Goal: Information Seeking & Learning: Learn about a topic

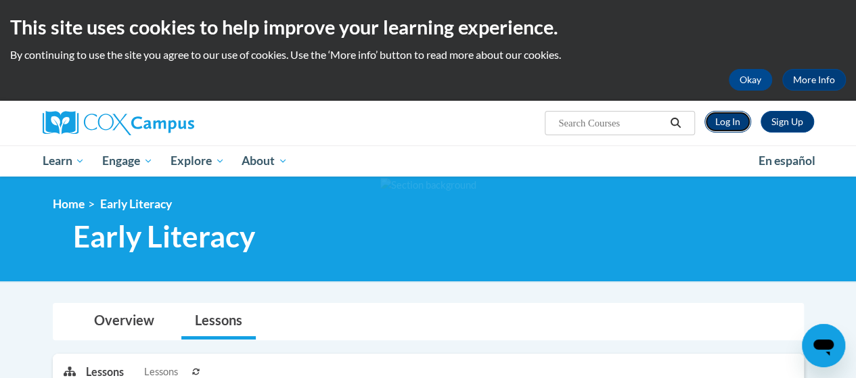
click at [727, 121] on link "Log In" at bounding box center [728, 122] width 47 height 22
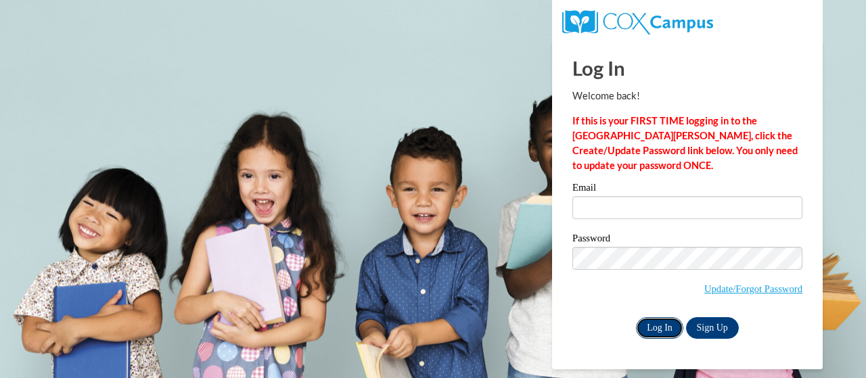
click at [648, 324] on input "Log In" at bounding box center [659, 328] width 47 height 22
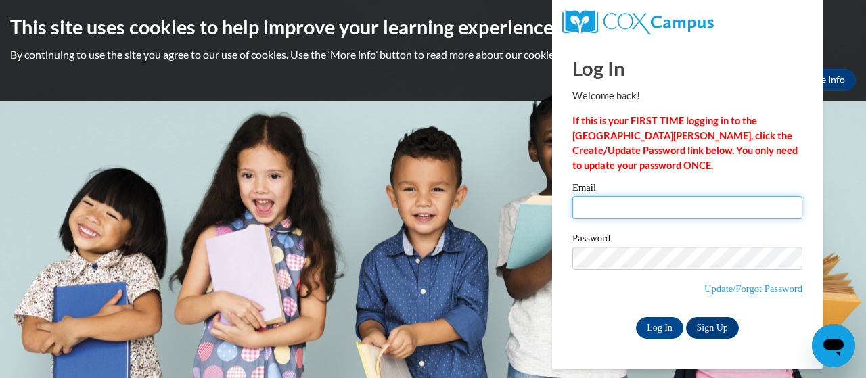
type input "natalie.king@trschools.k12.wi.us"
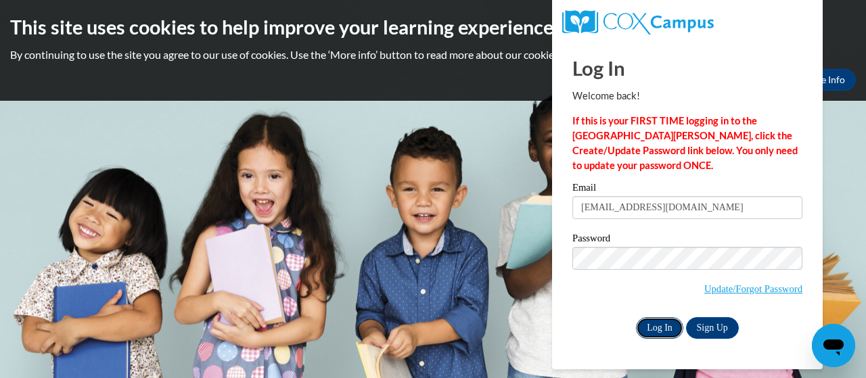
click at [665, 325] on input "Log In" at bounding box center [659, 328] width 47 height 22
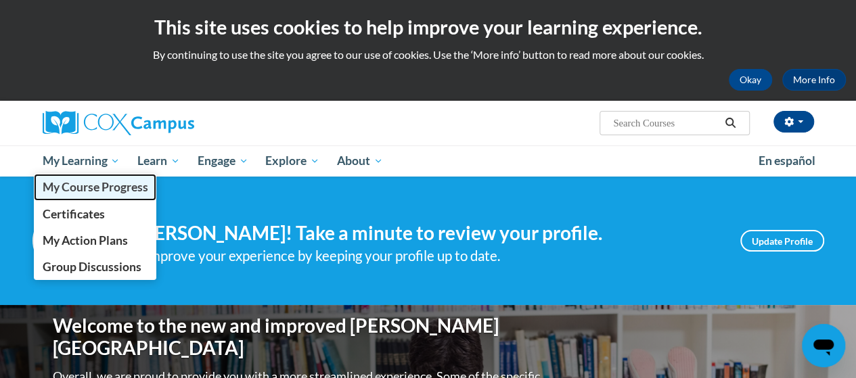
click at [102, 190] on span "My Course Progress" at bounding box center [95, 187] width 106 height 14
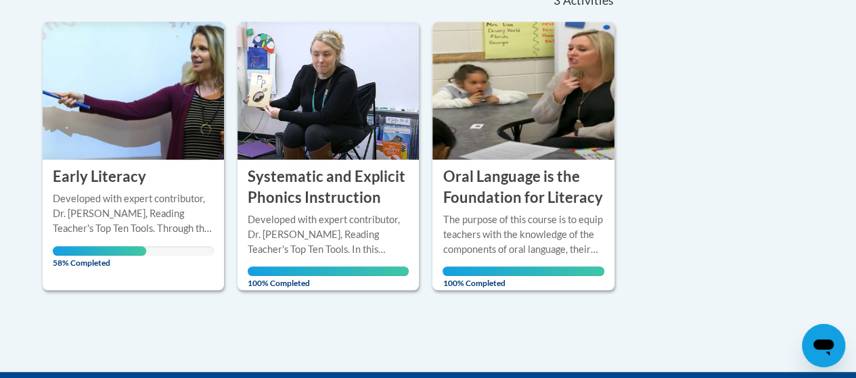
scroll to position [326, 0]
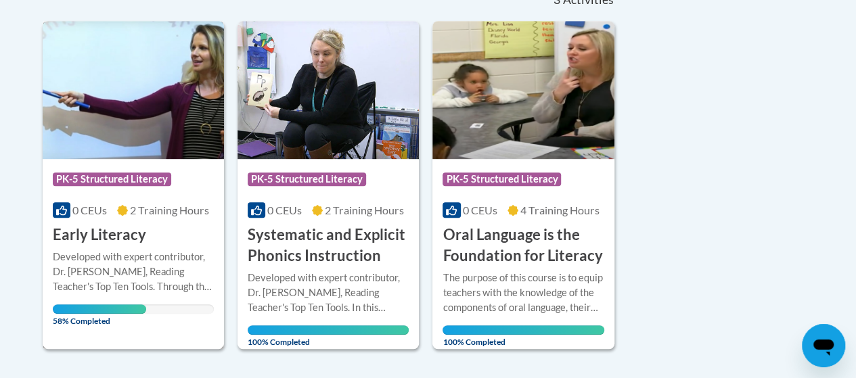
click at [112, 261] on div "Developed with expert contributor, Dr. [PERSON_NAME], Reading Teacher's Top Ten…" at bounding box center [133, 272] width 161 height 45
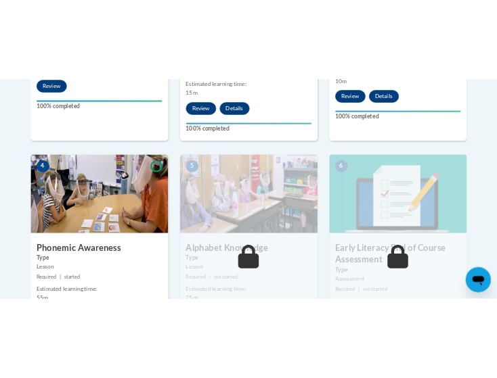
scroll to position [820, 0]
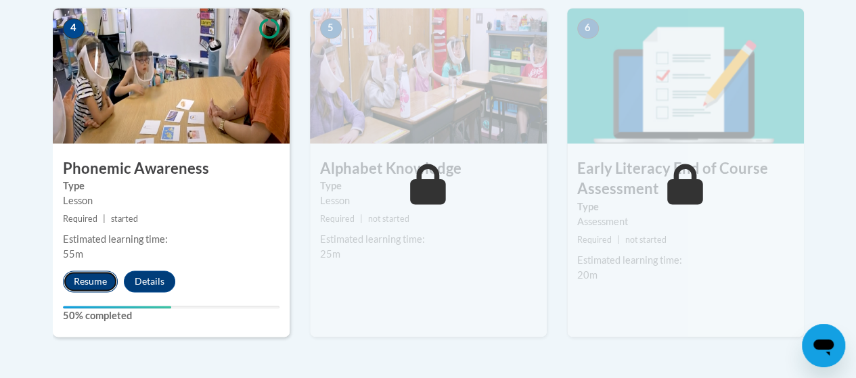
click at [92, 279] on button "Resume" at bounding box center [90, 282] width 55 height 22
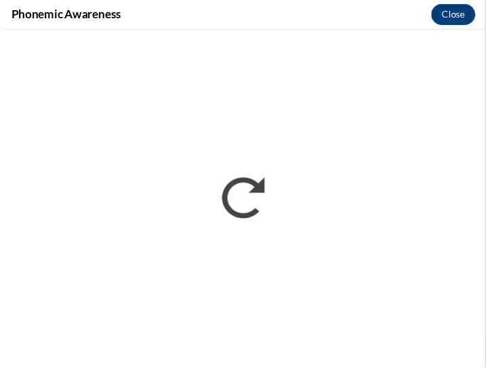
scroll to position [0, 0]
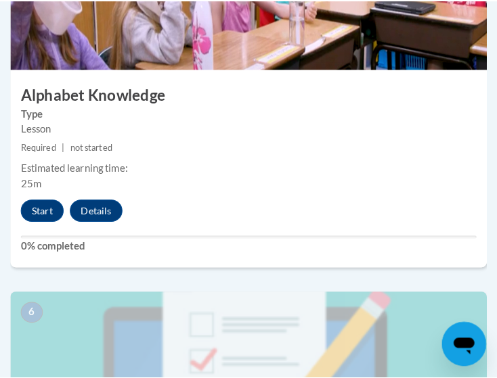
scroll to position [1911, 0]
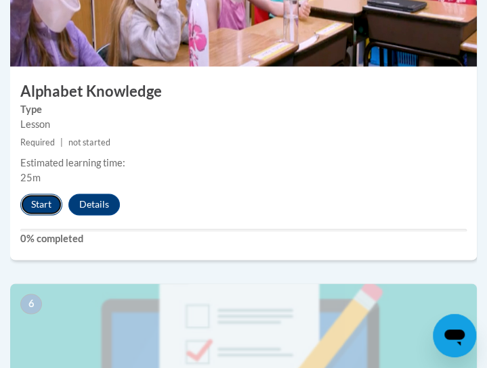
click at [47, 199] on button "Start" at bounding box center [41, 205] width 42 height 22
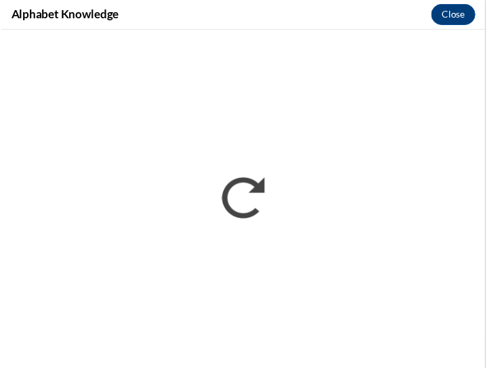
scroll to position [0, 0]
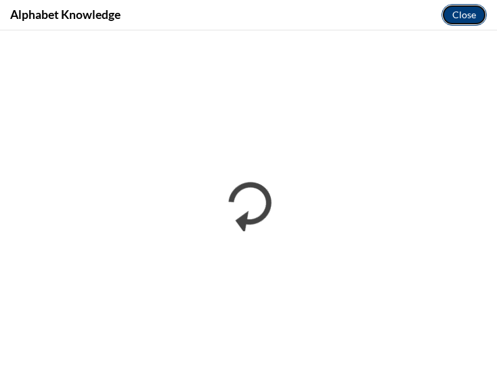
click at [455, 16] on button "Close" at bounding box center [463, 15] width 45 height 22
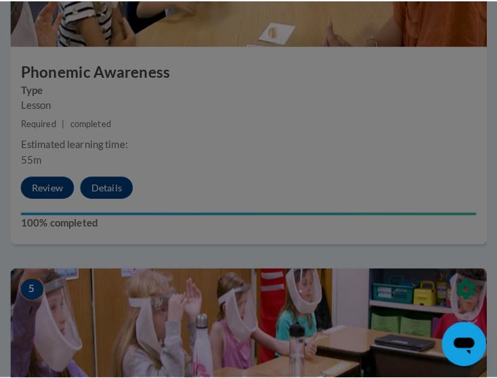
scroll to position [1576, 0]
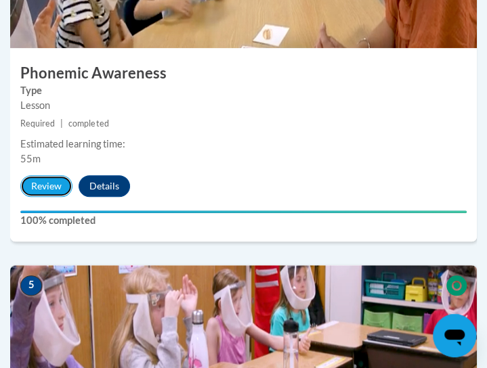
click at [59, 183] on button "Review" at bounding box center [46, 186] width 52 height 22
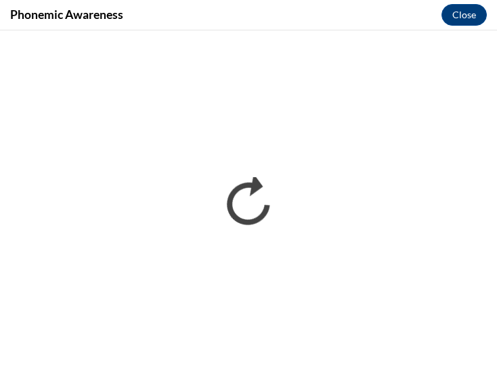
scroll to position [0, 0]
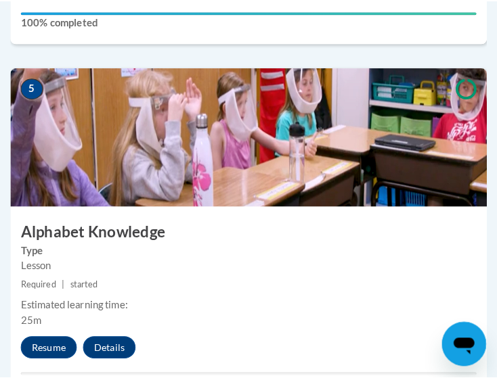
scroll to position [1840, 0]
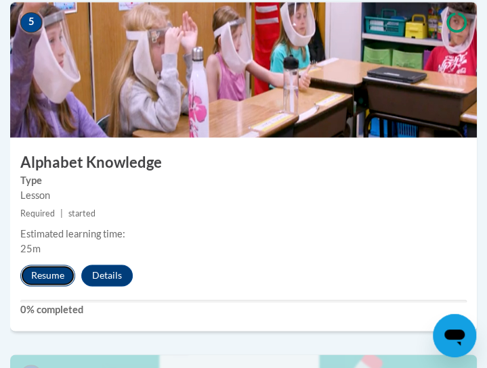
click at [50, 271] on button "Resume" at bounding box center [47, 276] width 55 height 22
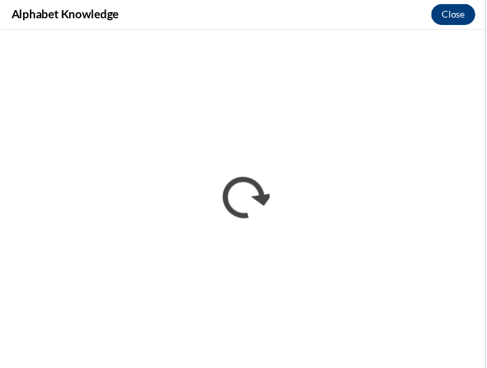
scroll to position [0, 0]
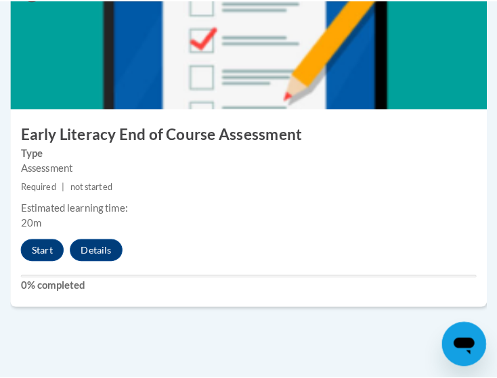
scroll to position [2231, 0]
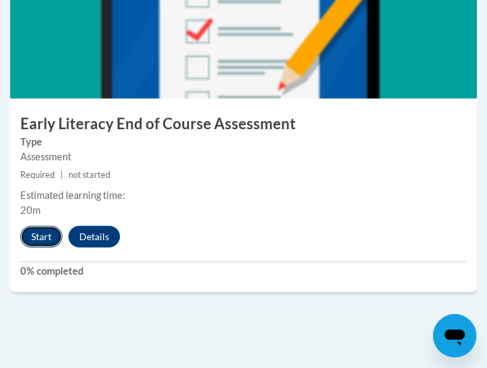
click at [45, 236] on button "Start" at bounding box center [41, 237] width 42 height 22
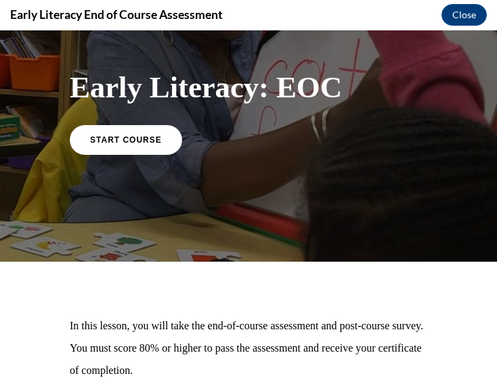
scroll to position [60, 0]
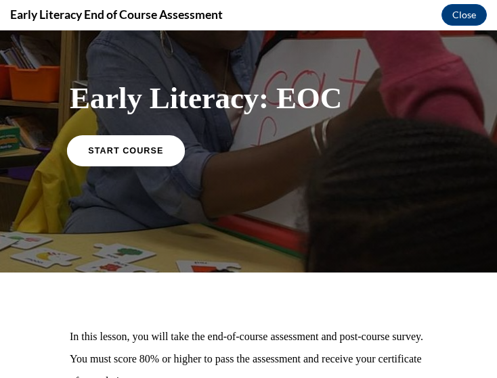
click at [108, 156] on link "START COURSE" at bounding box center [126, 150] width 118 height 31
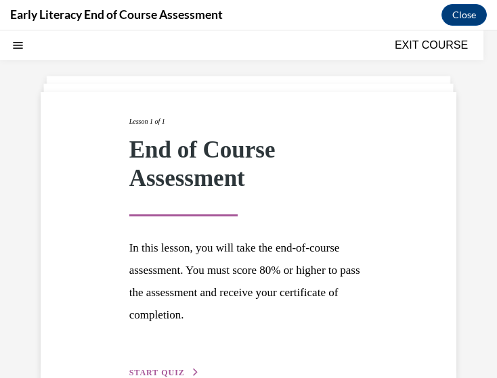
scroll to position [93, 0]
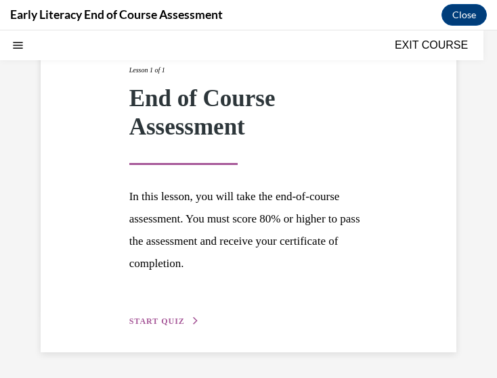
click at [163, 328] on div "Lesson 1 of 1 End of Course Assessment In this lesson, you will take the end-of…" at bounding box center [248, 196] width 259 height 265
click at [153, 320] on span "START QUIZ" at bounding box center [157, 321] width 56 height 9
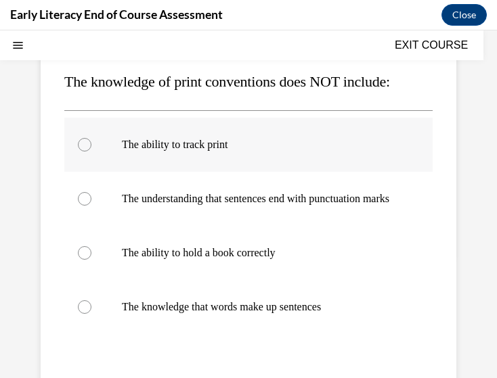
scroll to position [154, 0]
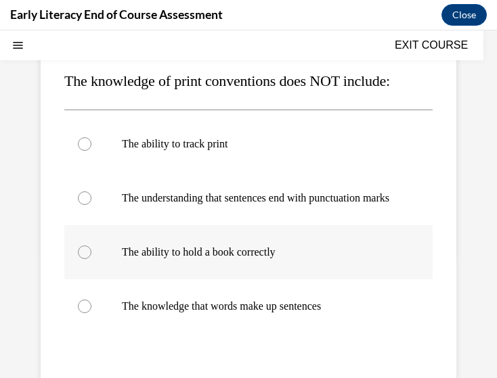
click at [136, 273] on div at bounding box center [248, 252] width 368 height 54
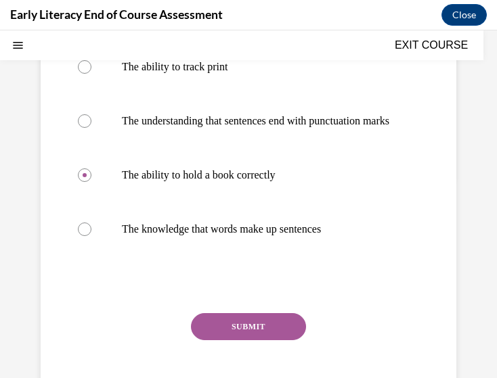
click at [237, 340] on button "SUBMIT" at bounding box center [248, 326] width 115 height 27
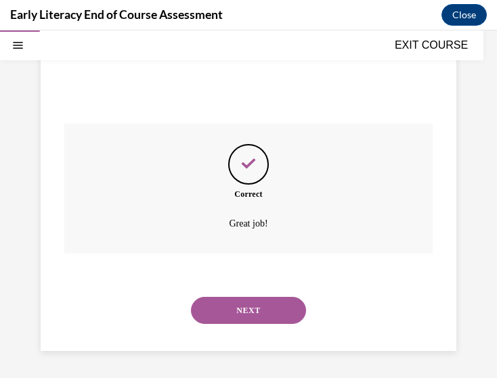
scroll to position [433, 0]
click at [223, 309] on button "NEXT" at bounding box center [248, 310] width 115 height 27
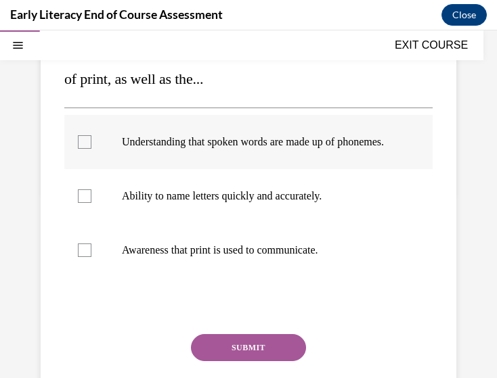
scroll to position [239, 0]
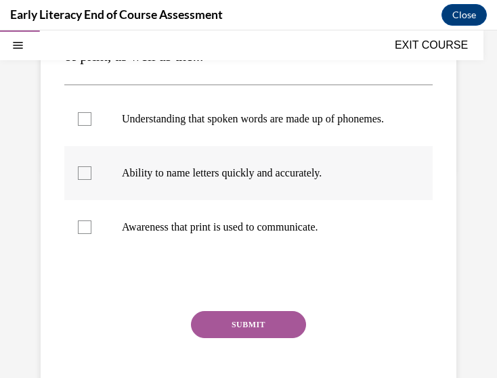
click at [83, 180] on div at bounding box center [85, 174] width 14 height 14
click at [81, 234] on div at bounding box center [85, 228] width 14 height 14
click at [81, 180] on div at bounding box center [85, 174] width 14 height 14
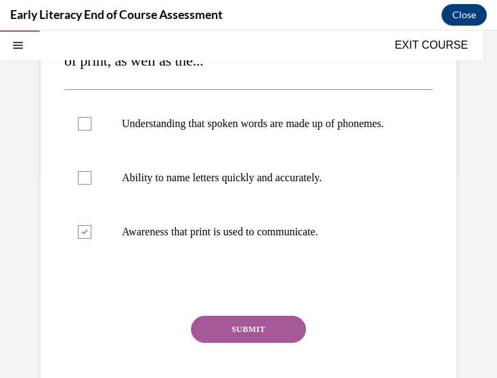
scroll to position [235, 0]
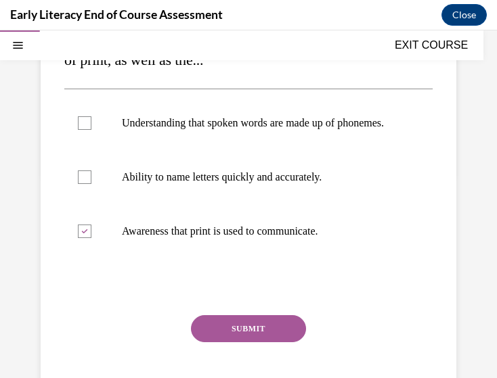
click at [227, 342] on button "SUBMIT" at bounding box center [248, 328] width 115 height 27
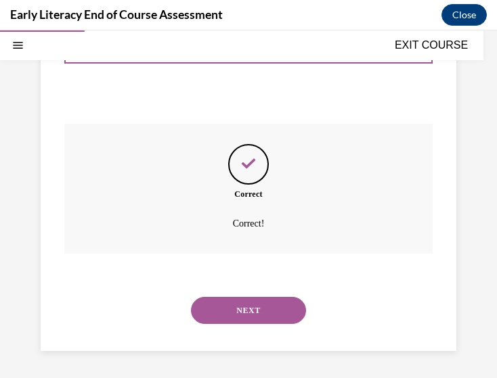
scroll to position [439, 0]
click at [225, 309] on button "NEXT" at bounding box center [248, 310] width 115 height 27
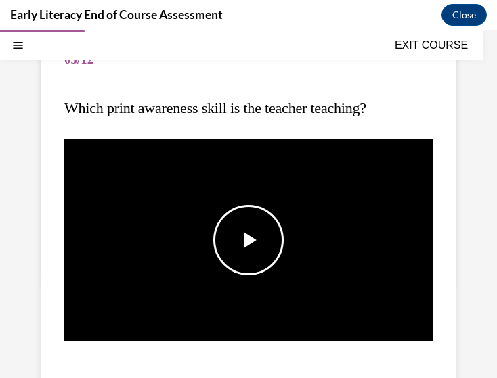
scroll to position [127, 0]
click at [248, 240] on span "Video player" at bounding box center [248, 240] width 0 height 0
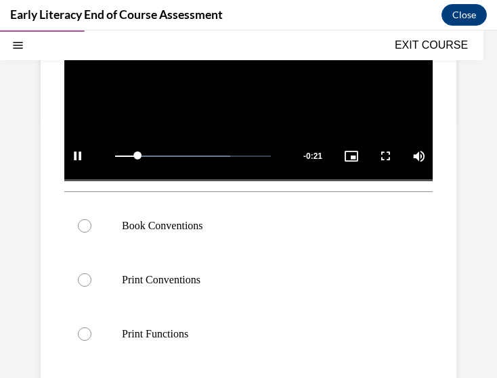
scroll to position [291, 0]
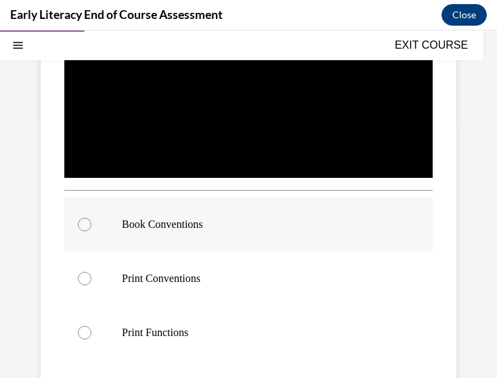
click at [85, 223] on div at bounding box center [85, 225] width 14 height 14
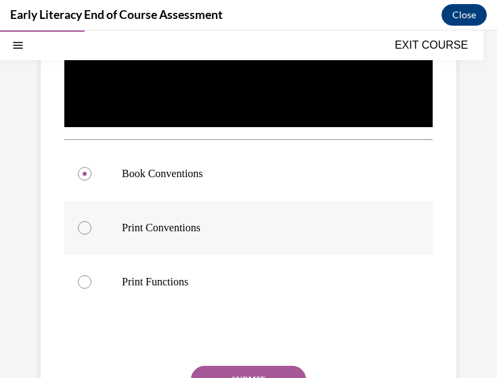
scroll to position [359, 0]
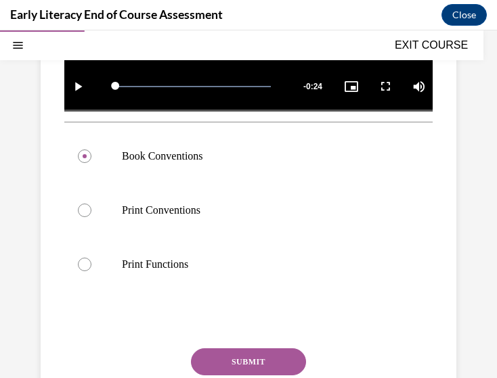
click at [252, 355] on button "SUBMIT" at bounding box center [248, 362] width 115 height 27
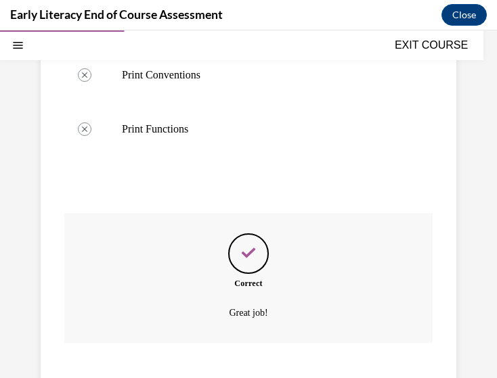
scroll to position [577, 0]
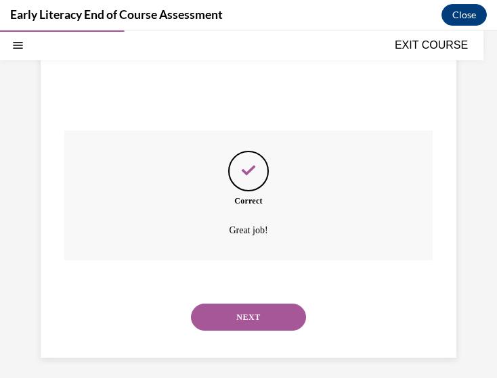
click at [233, 317] on button "NEXT" at bounding box center [248, 317] width 115 height 27
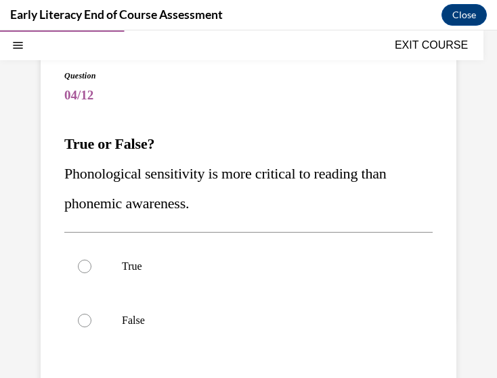
scroll to position [113, 0]
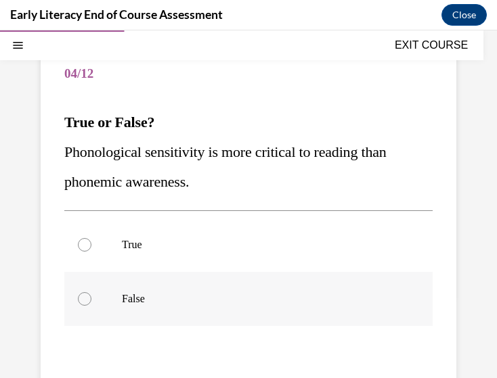
click at [129, 294] on p "False" at bounding box center [260, 299] width 277 height 14
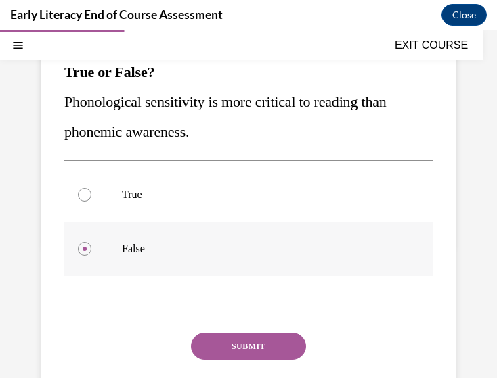
scroll to position [170, 0]
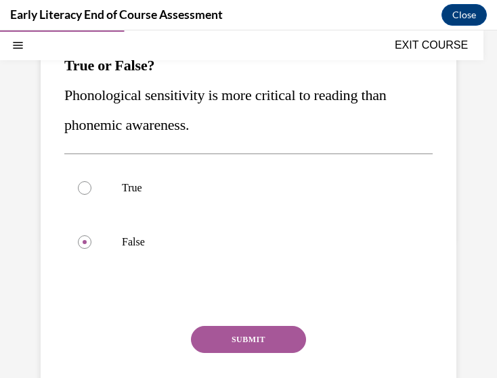
click at [213, 336] on button "SUBMIT" at bounding box center [248, 339] width 115 height 27
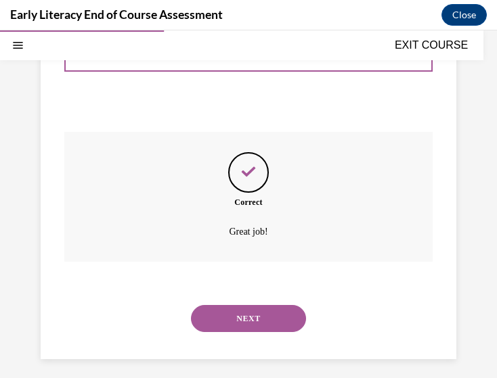
scroll to position [371, 0]
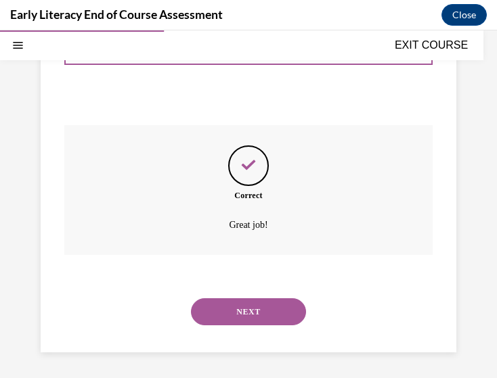
click at [256, 308] on button "NEXT" at bounding box center [248, 311] width 115 height 27
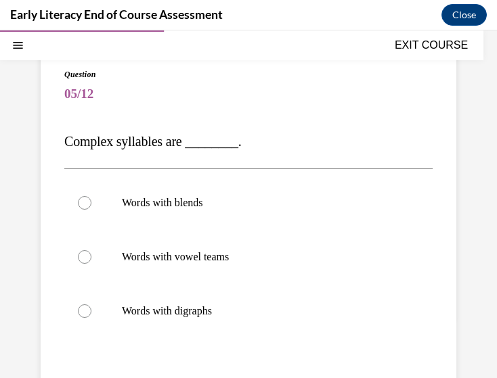
scroll to position [92, 0]
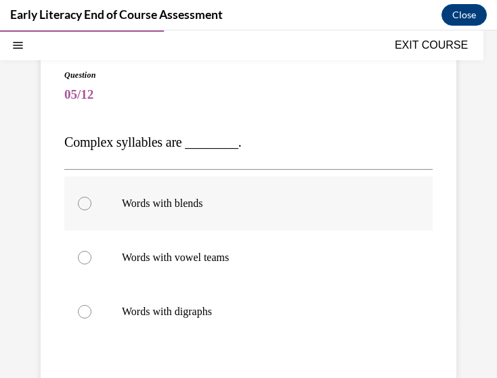
click at [88, 206] on div at bounding box center [85, 204] width 14 height 14
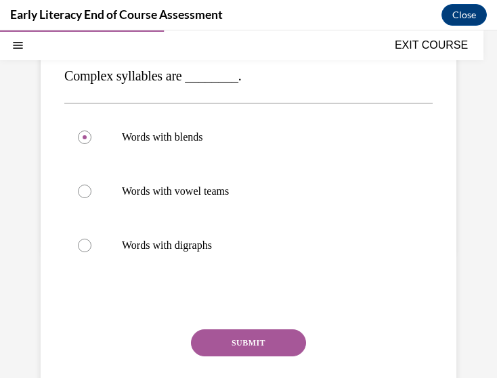
click at [240, 336] on button "SUBMIT" at bounding box center [248, 343] width 115 height 27
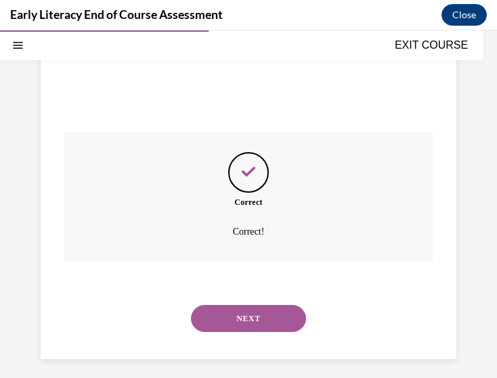
scroll to position [363, 0]
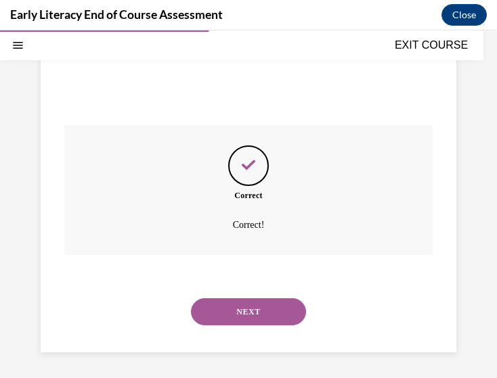
click at [221, 313] on button "NEXT" at bounding box center [248, 311] width 115 height 27
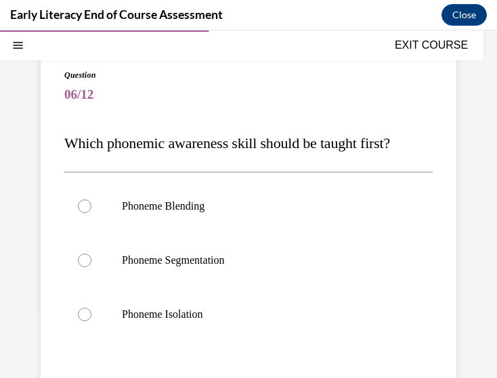
scroll to position [89, 0]
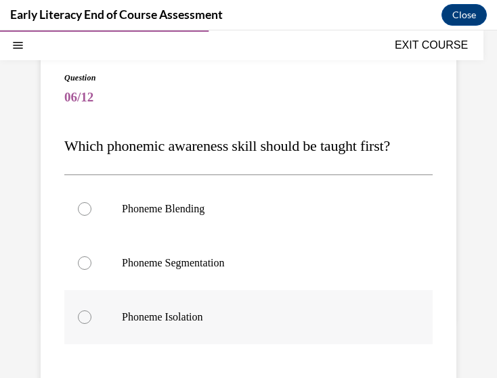
click at [80, 320] on div at bounding box center [85, 318] width 14 height 14
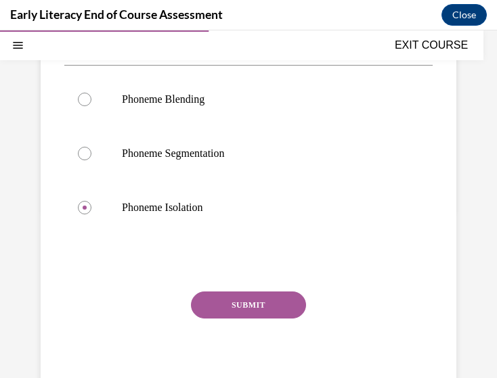
click at [238, 307] on button "SUBMIT" at bounding box center [248, 305] width 115 height 27
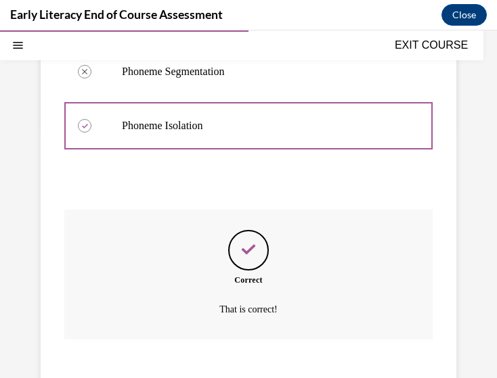
scroll to position [365, 0]
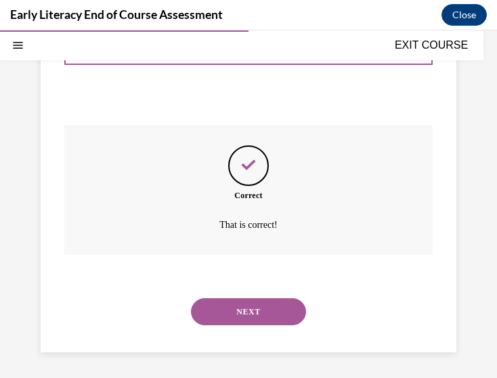
click at [253, 303] on button "NEXT" at bounding box center [248, 311] width 115 height 27
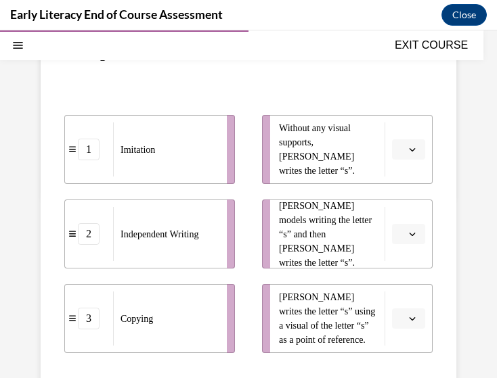
scroll to position [214, 0]
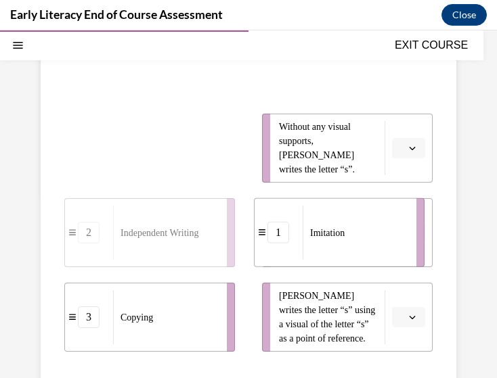
drag, startPoint x: 137, startPoint y: 154, endPoint x: 326, endPoint y: 238, distance: 207.3
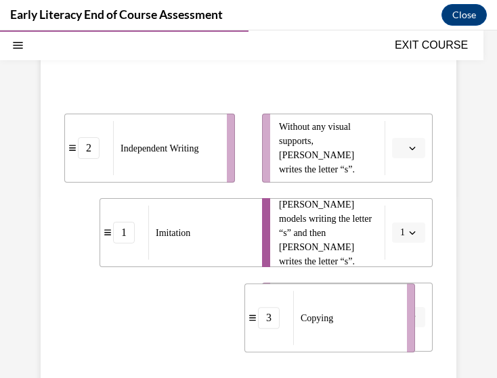
drag, startPoint x: 150, startPoint y: 328, endPoint x: 330, endPoint y: 330, distance: 180.0
click at [330, 330] on div "Copying" at bounding box center [345, 318] width 105 height 54
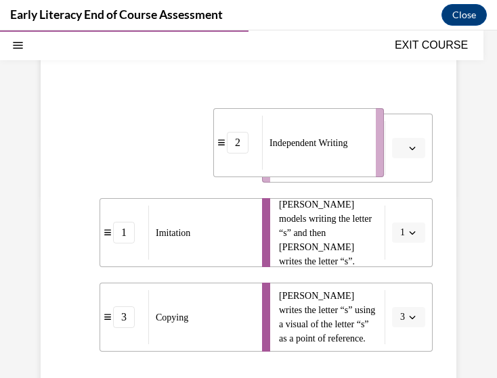
drag, startPoint x: 139, startPoint y: 141, endPoint x: 288, endPoint y: 135, distance: 149.0
click at [288, 136] on span "Independent Writing" at bounding box center [308, 143] width 78 height 14
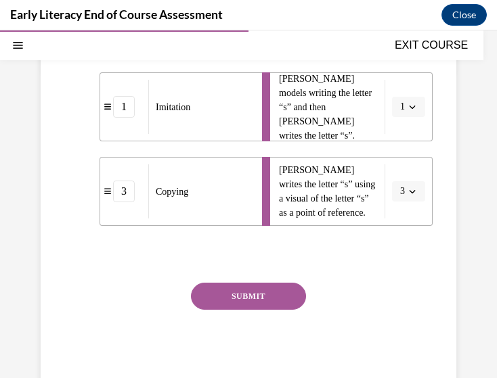
click at [244, 299] on button "SUBMIT" at bounding box center [248, 296] width 115 height 27
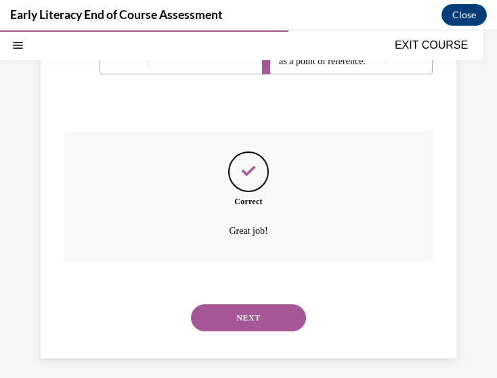
scroll to position [498, 0]
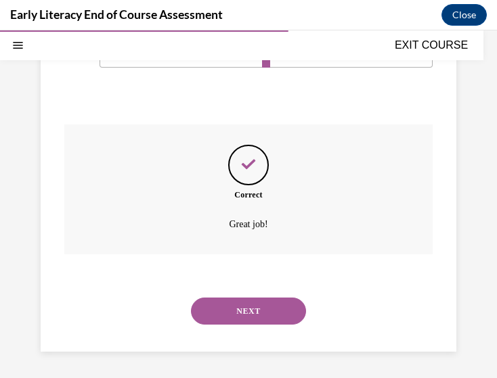
click at [224, 306] on button "NEXT" at bounding box center [248, 311] width 115 height 27
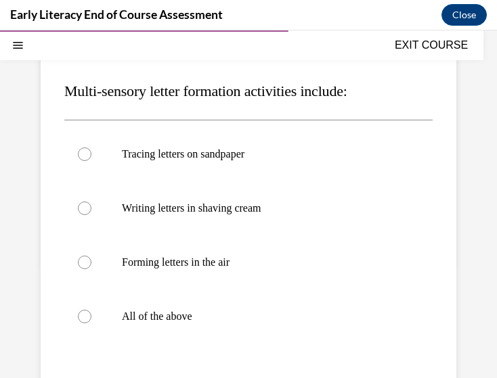
scroll to position [145, 0]
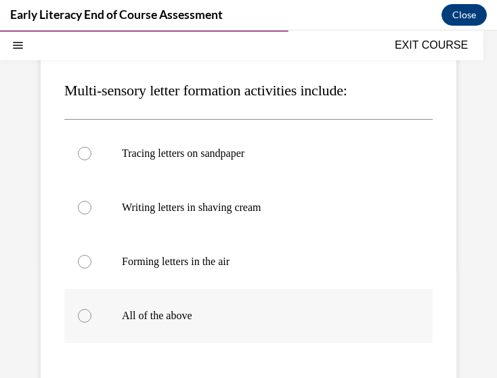
click at [87, 319] on div at bounding box center [85, 316] width 14 height 14
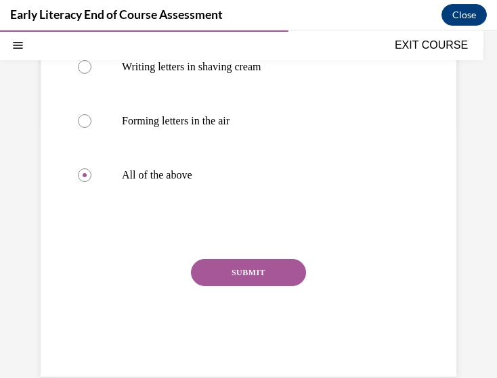
click at [224, 280] on button "SUBMIT" at bounding box center [248, 272] width 115 height 27
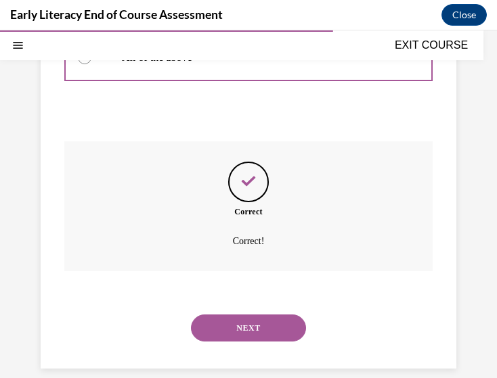
scroll to position [420, 0]
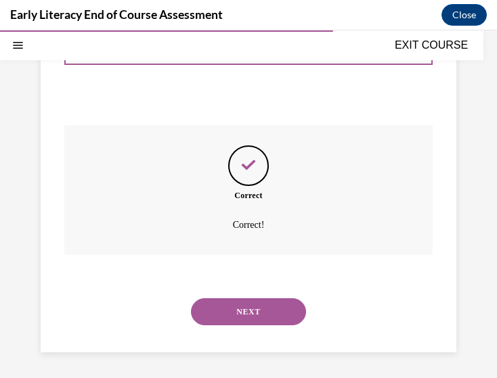
click at [220, 308] on button "NEXT" at bounding box center [248, 311] width 115 height 27
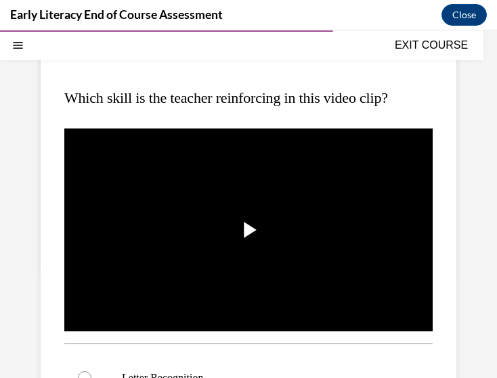
scroll to position [138, 0]
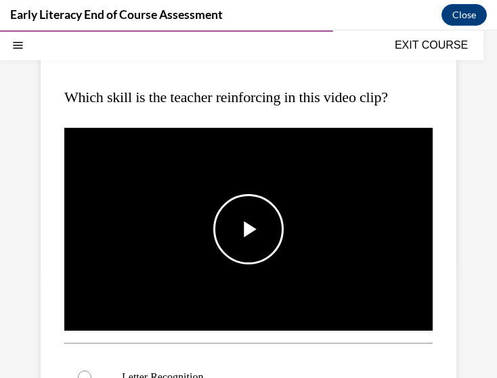
click at [248, 229] on span "Video player" at bounding box center [248, 229] width 0 height 0
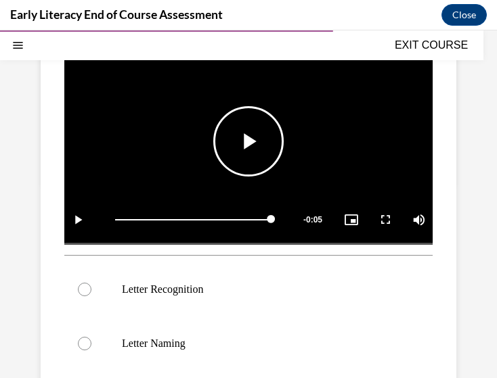
scroll to position [229, 0]
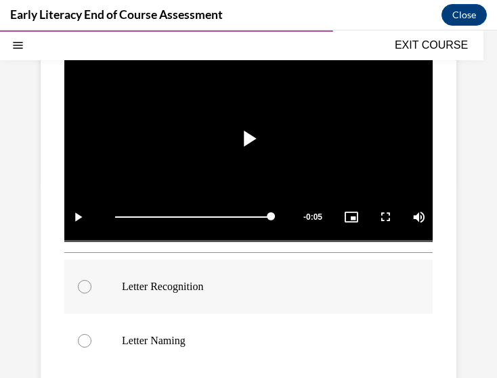
click at [82, 280] on div at bounding box center [85, 287] width 14 height 14
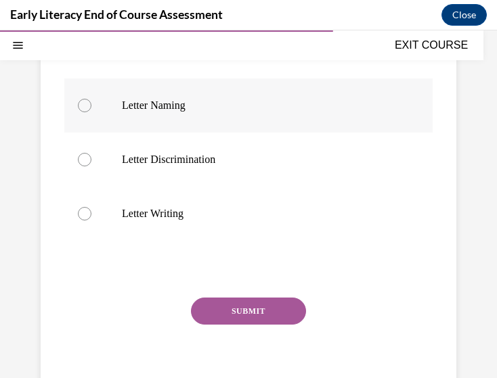
click at [227, 313] on button "SUBMIT" at bounding box center [248, 311] width 115 height 27
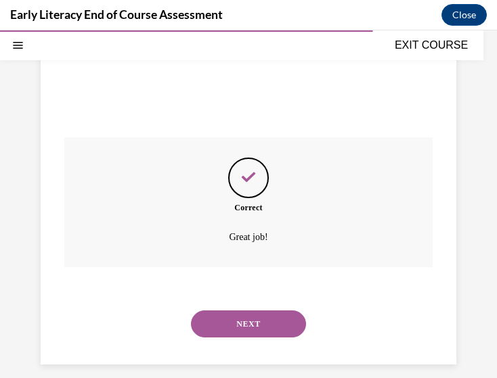
scroll to position [631, 0]
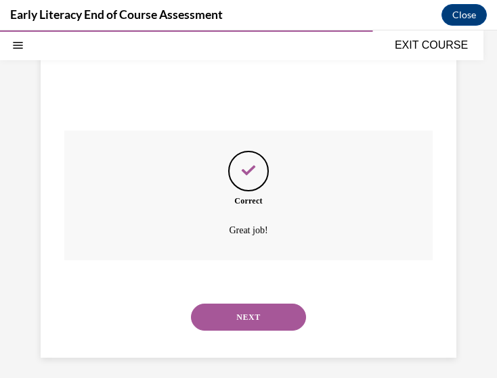
click at [227, 304] on button "NEXT" at bounding box center [248, 317] width 115 height 27
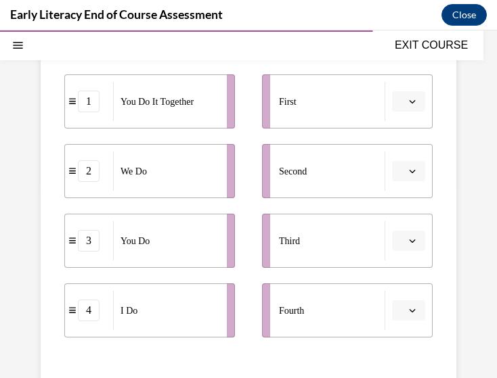
scroll to position [225, 0]
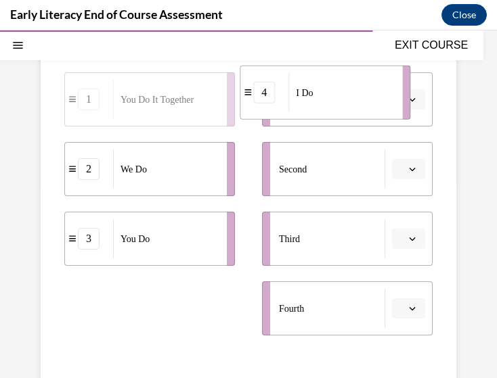
drag, startPoint x: 139, startPoint y: 313, endPoint x: 315, endPoint y: 97, distance: 278.1
click at [315, 97] on div "I Do" at bounding box center [340, 92] width 105 height 39
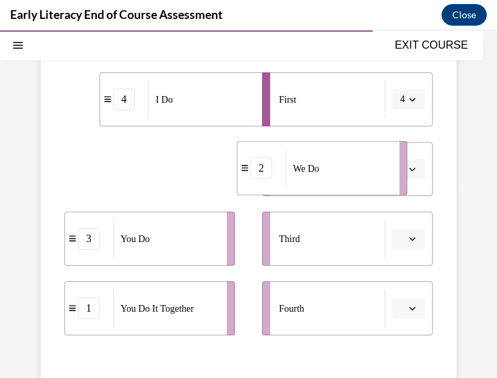
drag, startPoint x: 139, startPoint y: 182, endPoint x: 313, endPoint y: 181, distance: 174.0
click at [313, 181] on div "We Do" at bounding box center [338, 168] width 105 height 39
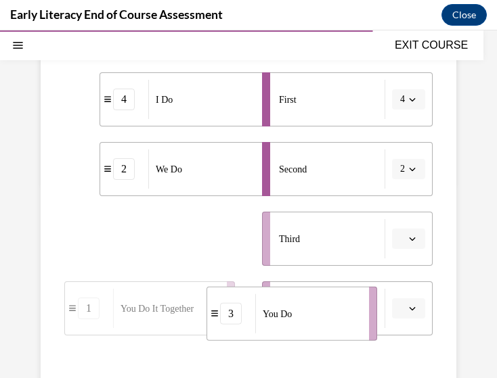
scroll to position [261, 0]
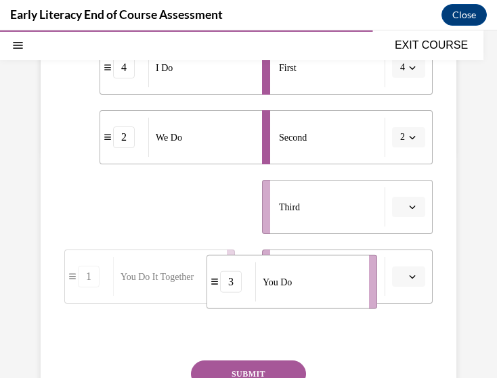
drag, startPoint x: 137, startPoint y: 251, endPoint x: 319, endPoint y: 338, distance: 201.9
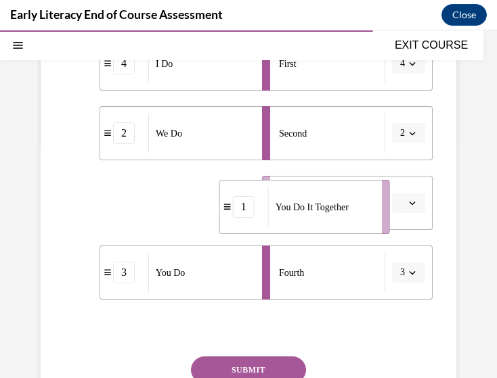
drag, startPoint x: 148, startPoint y: 217, endPoint x: 303, endPoint y: 221, distance: 155.0
click at [303, 221] on div "You Do It Together" at bounding box center [320, 206] width 105 height 39
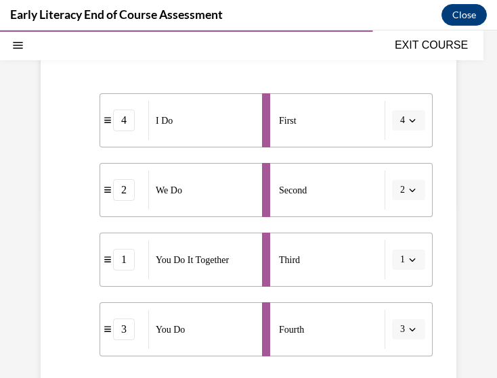
scroll to position [204, 0]
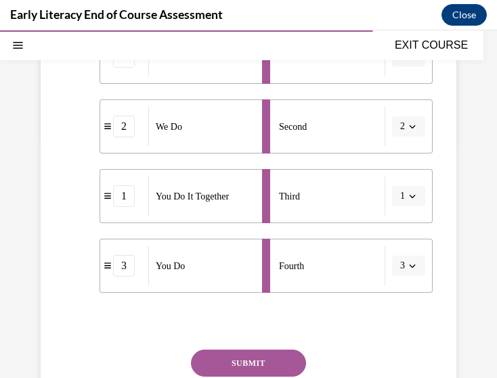
click at [228, 363] on button "SUBMIT" at bounding box center [248, 363] width 115 height 27
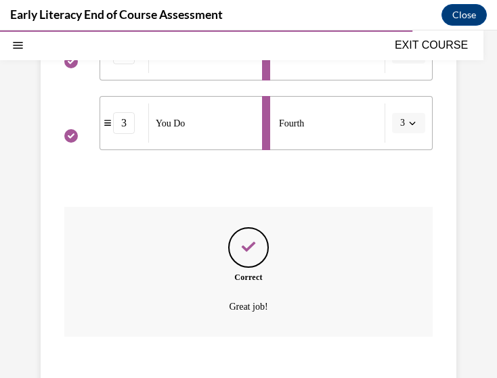
scroll to position [493, 0]
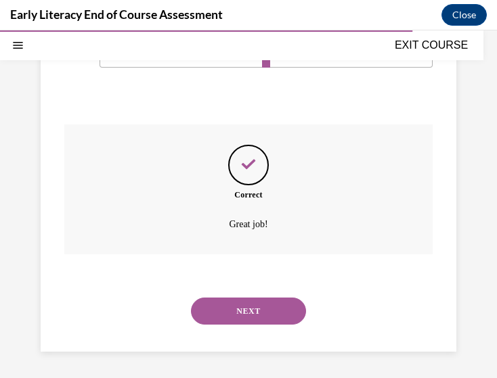
click at [250, 303] on button "NEXT" at bounding box center [248, 311] width 115 height 27
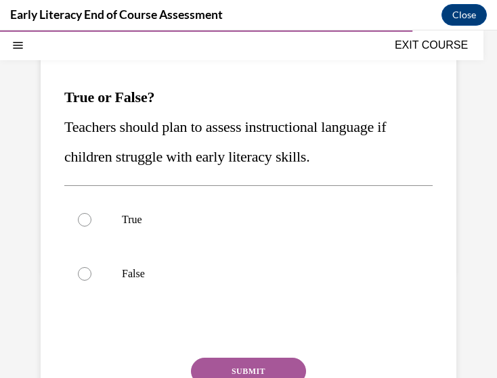
scroll to position [137, 0]
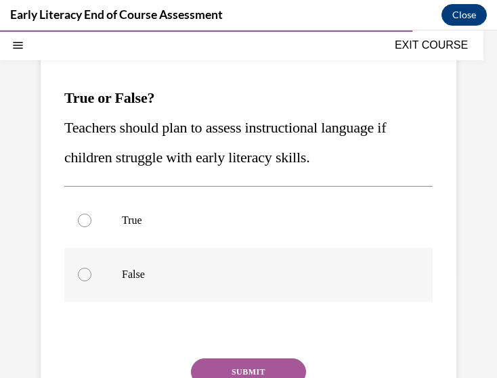
click at [165, 270] on p "False" at bounding box center [260, 275] width 277 height 14
click at [214, 366] on button "SUBMIT" at bounding box center [248, 372] width 115 height 27
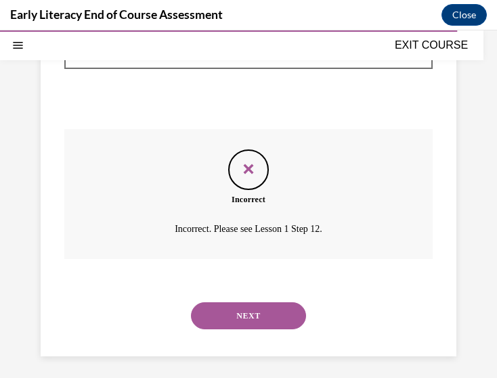
scroll to position [371, 0]
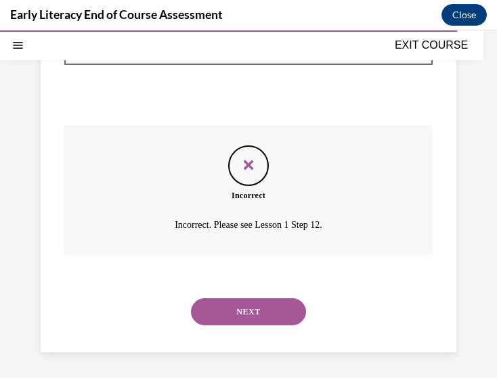
click at [223, 317] on button "NEXT" at bounding box center [248, 311] width 115 height 27
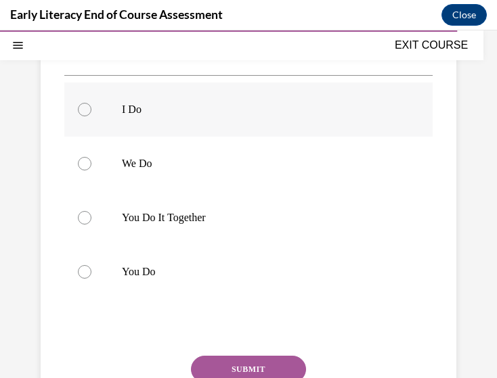
scroll to position [219, 0]
click at [166, 224] on p "You Do It Together" at bounding box center [260, 217] width 277 height 14
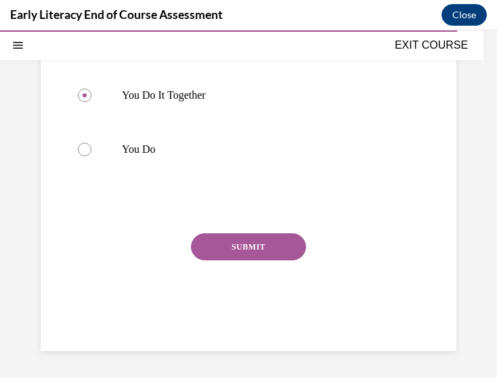
click at [225, 261] on button "SUBMIT" at bounding box center [248, 247] width 115 height 27
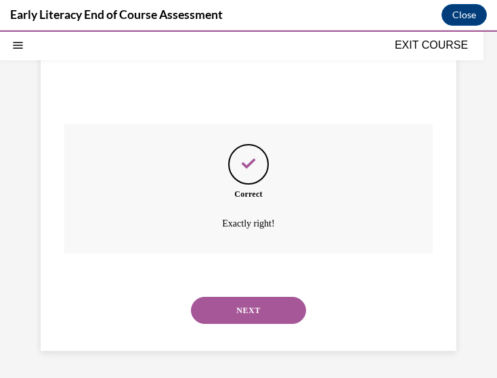
scroll to position [479, 0]
click at [222, 317] on button "NEXT" at bounding box center [248, 310] width 115 height 27
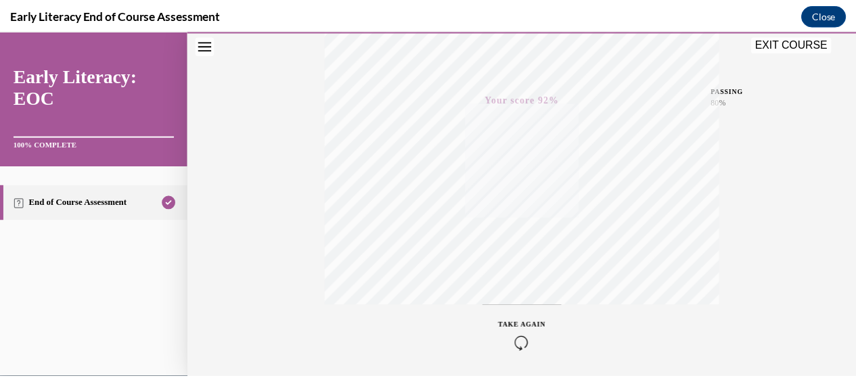
scroll to position [301, 0]
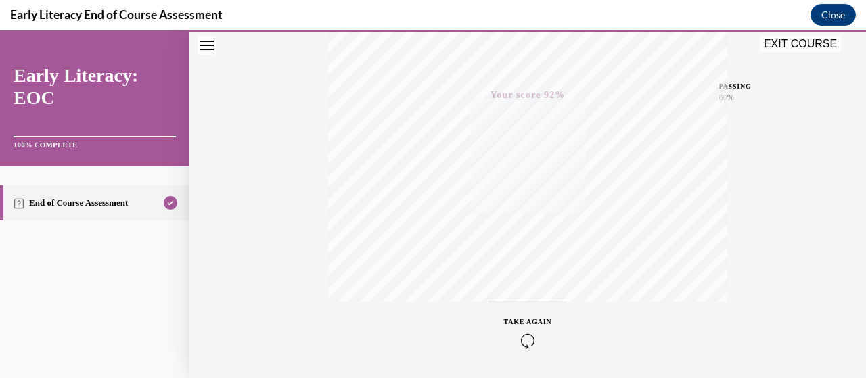
click at [486, 46] on button "EXIT COURSE" at bounding box center [800, 44] width 81 height 16
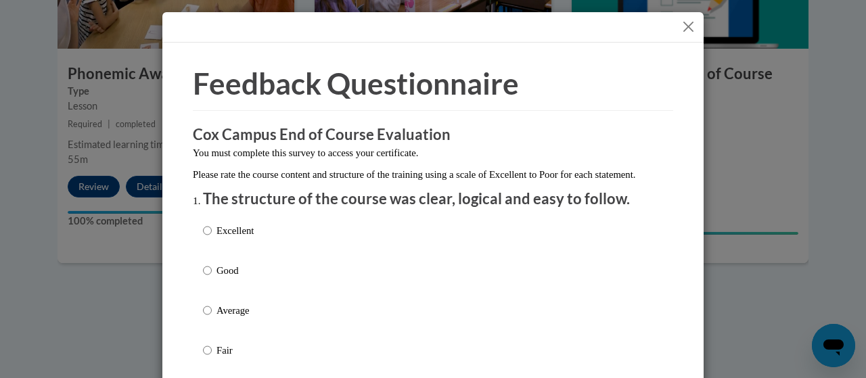
scroll to position [135, 0]
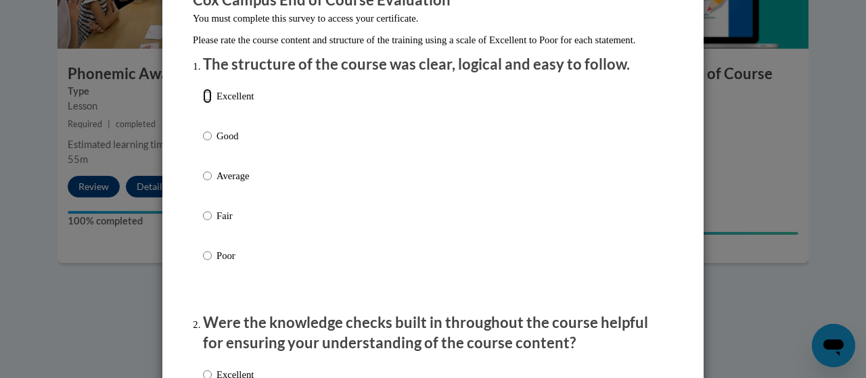
click at [204, 104] on input "Excellent" at bounding box center [207, 96] width 9 height 15
radio input "true"
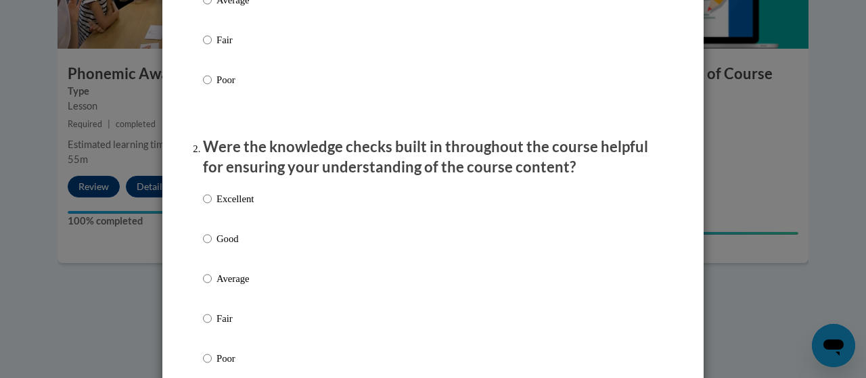
scroll to position [353, 0]
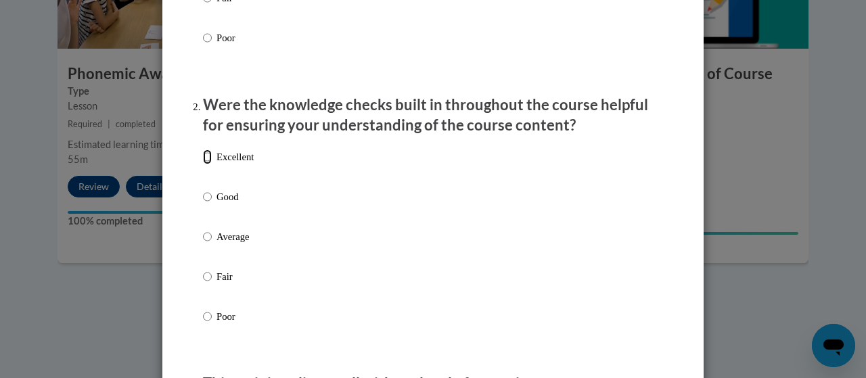
click at [204, 164] on input "Excellent" at bounding box center [207, 157] width 9 height 15
radio input "true"
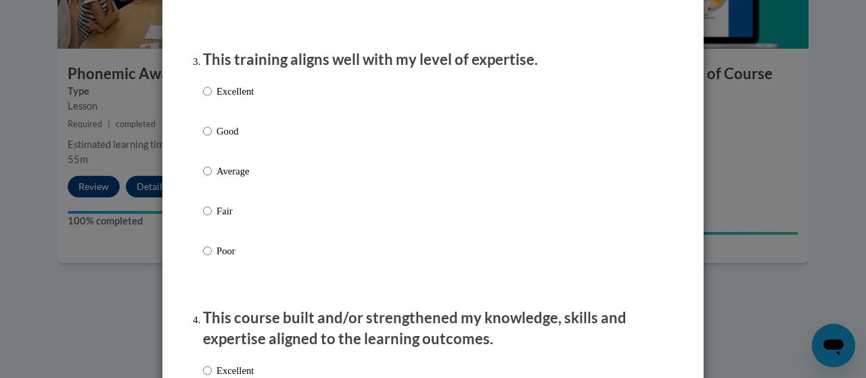
scroll to position [690, 0]
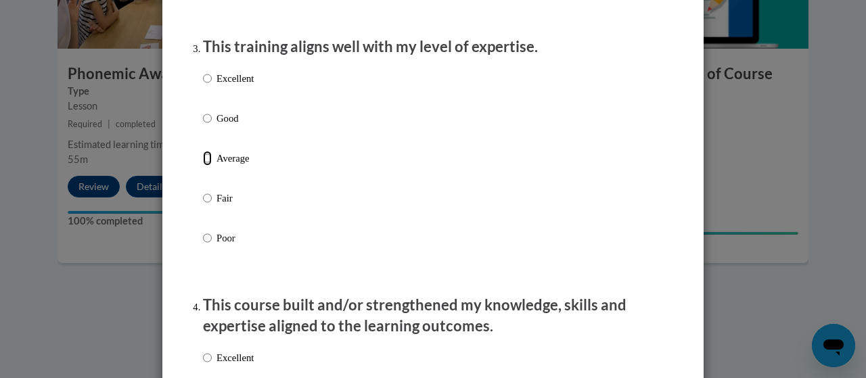
click at [203, 166] on input "Average" at bounding box center [207, 158] width 9 height 15
radio input "true"
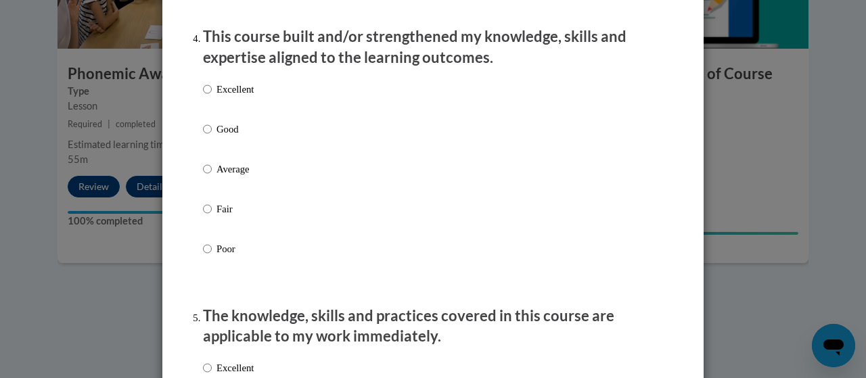
scroll to position [959, 0]
click at [210, 220] on label "Fair" at bounding box center [228, 219] width 51 height 37
click at [210, 216] on input "Fair" at bounding box center [207, 208] width 9 height 15
radio input "true"
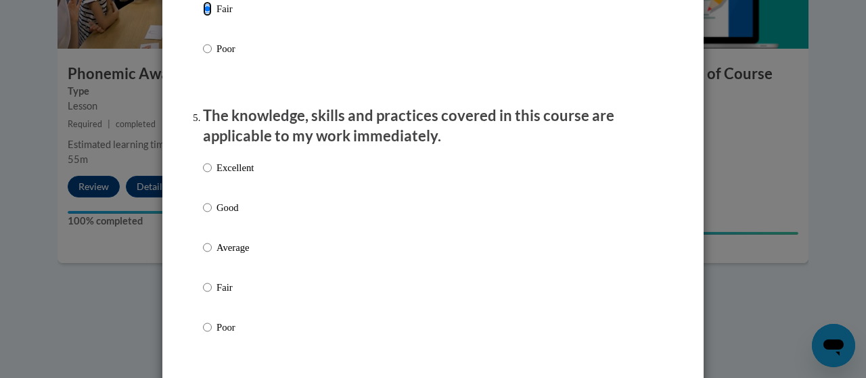
scroll to position [1164, 0]
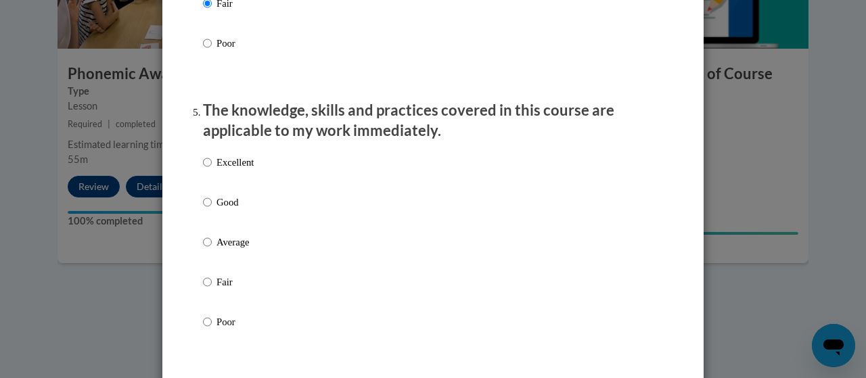
click at [220, 250] on p "Average" at bounding box center [235, 242] width 37 height 15
click at [212, 250] on input "Average" at bounding box center [207, 242] width 9 height 15
radio input "true"
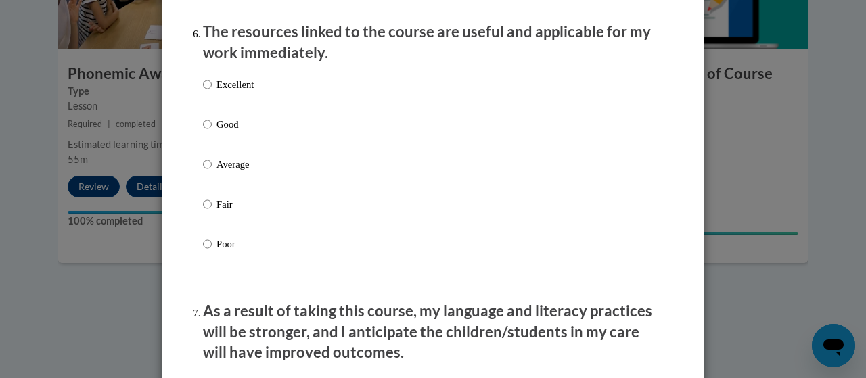
scroll to position [1528, 0]
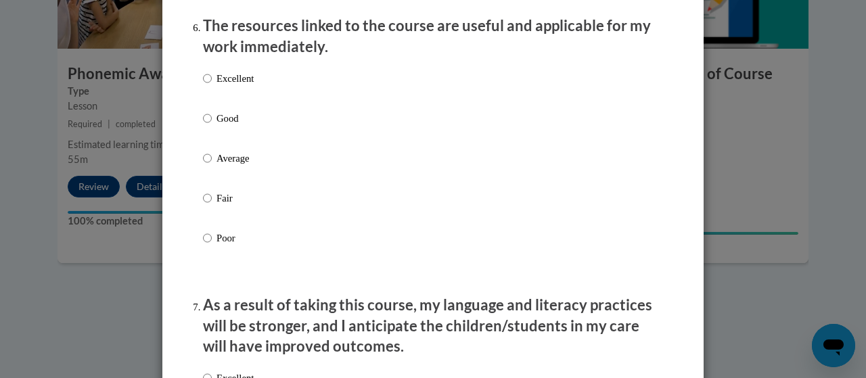
click at [207, 167] on label "Average" at bounding box center [228, 169] width 51 height 37
click at [207, 166] on input "Average" at bounding box center [207, 158] width 9 height 15
radio input "true"
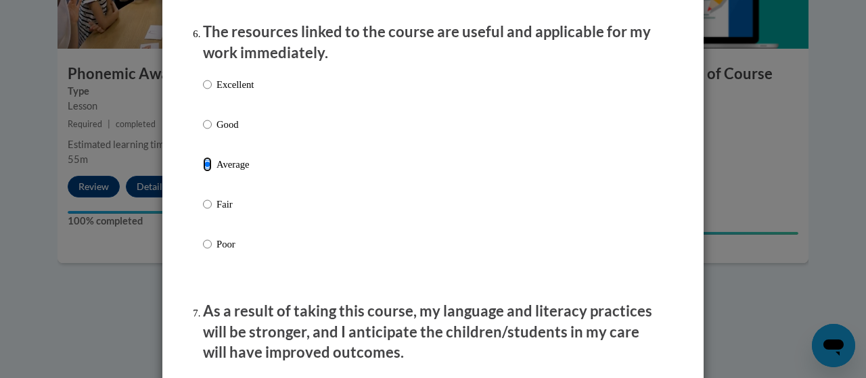
scroll to position [1517, 0]
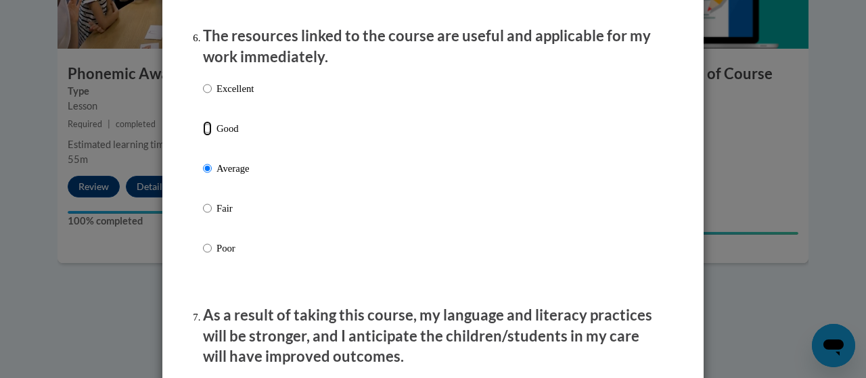
click at [203, 136] on input "Good" at bounding box center [207, 128] width 9 height 15
radio input "true"
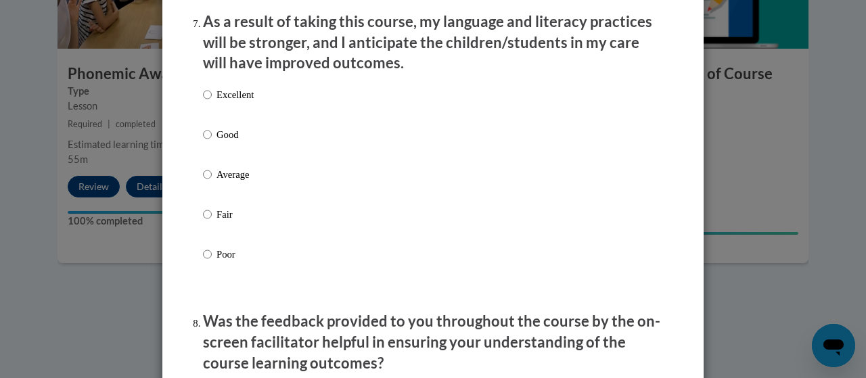
scroll to position [1815, 0]
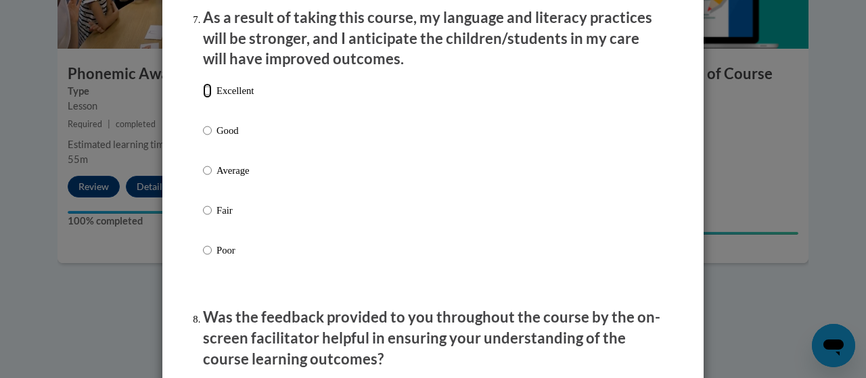
click at [203, 98] on input "Excellent" at bounding box center [207, 90] width 9 height 15
radio input "true"
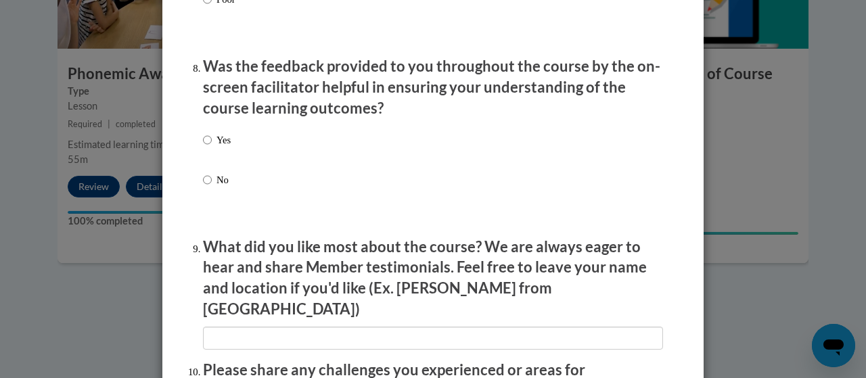
scroll to position [2067, 0]
click at [206, 187] on input "No" at bounding box center [207, 179] width 9 height 15
radio input "true"
click at [204, 147] on input "Yes" at bounding box center [207, 139] width 9 height 15
radio input "true"
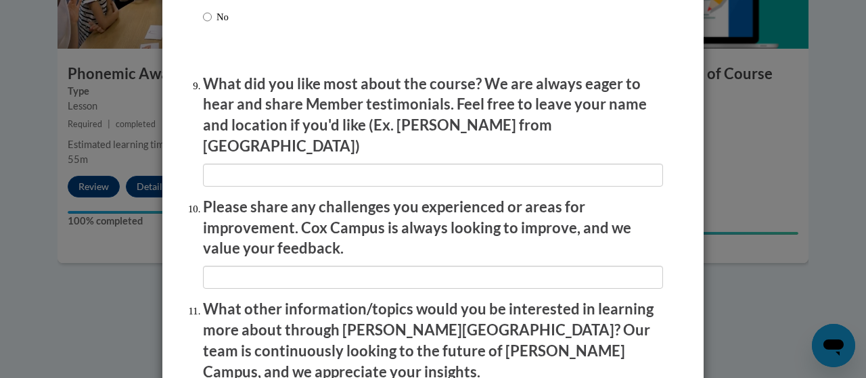
scroll to position [2231, 0]
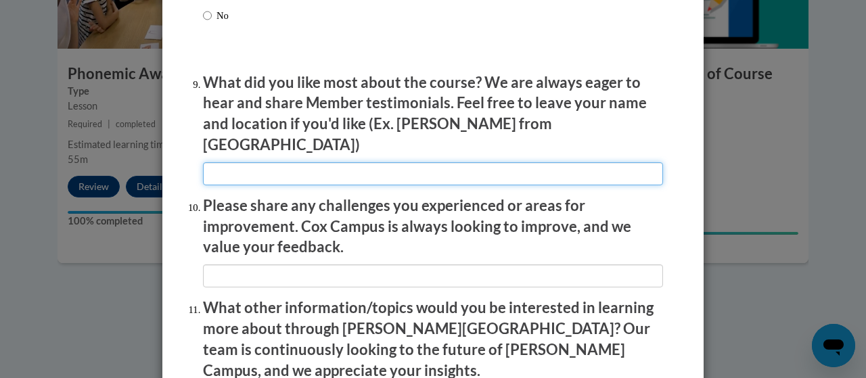
click at [292, 169] on input "textbox" at bounding box center [433, 173] width 460 height 23
type input "The videos with guided practice/review were nice."
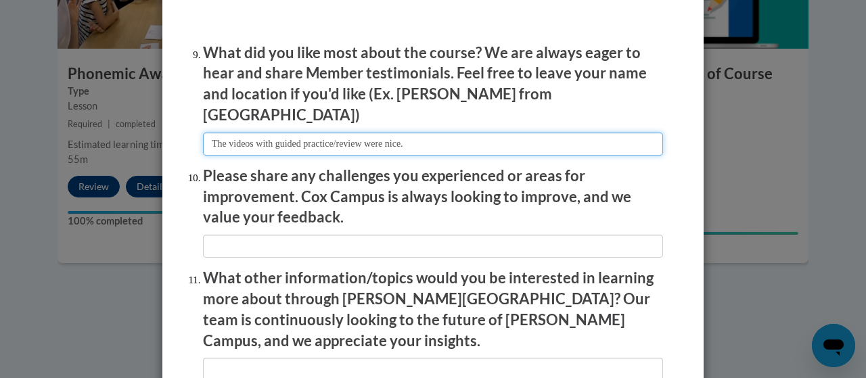
scroll to position [2263, 0]
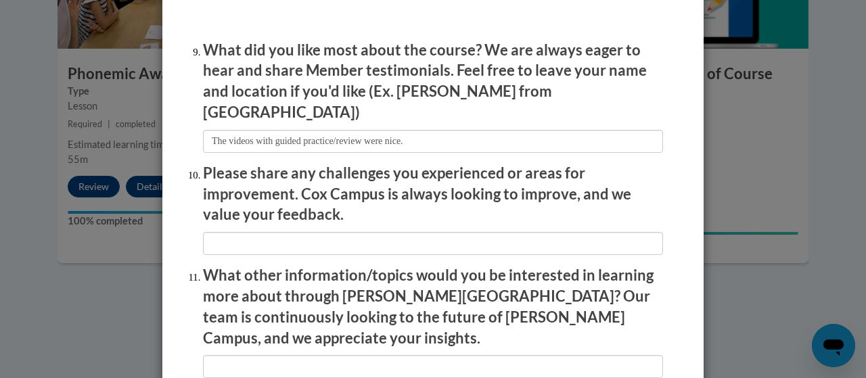
click at [322, 202] on p "Please share any challenges you experienced or areas for improvement. Cox Campu…" at bounding box center [433, 194] width 460 height 62
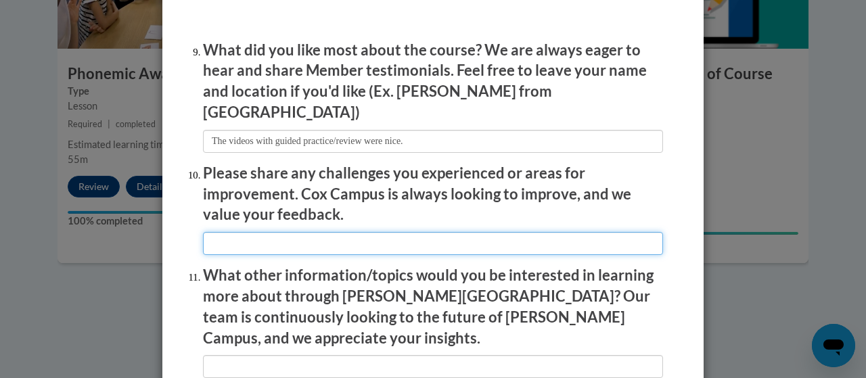
click at [273, 234] on input "textbox" at bounding box center [433, 243] width 460 height 23
type input "T"
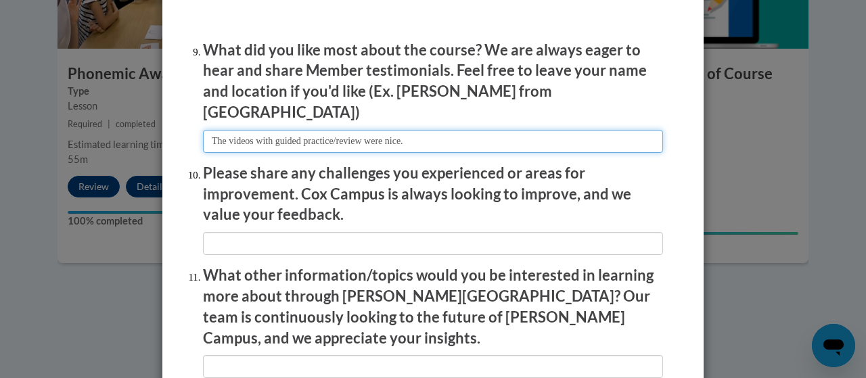
click at [431, 134] on input "textbox" at bounding box center [433, 141] width 460 height 23
type input "The videos with guided practice/review were nice. I especially like the 44 phon…"
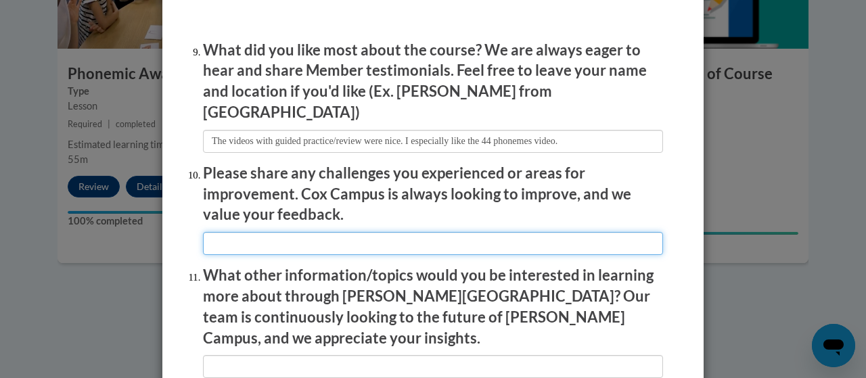
click at [319, 232] on input "textbox" at bounding box center [433, 243] width 460 height 23
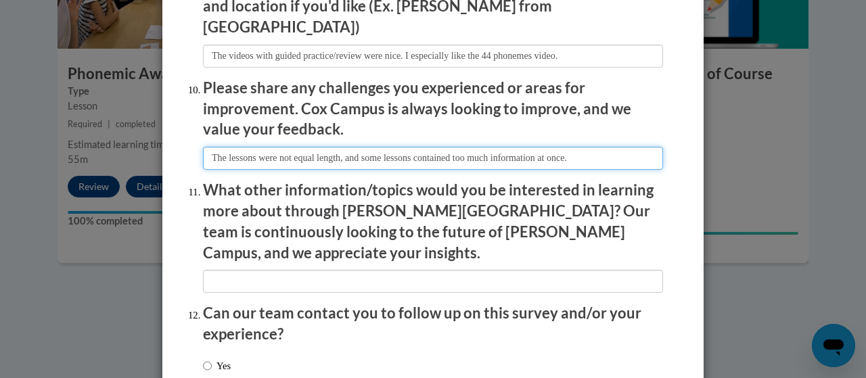
scroll to position [2393, 0]
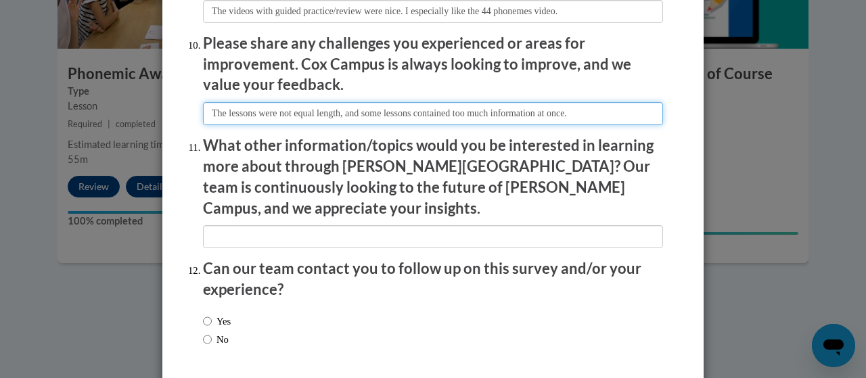
type input "The lessons were not equal length, and some lessons contained too much informat…"
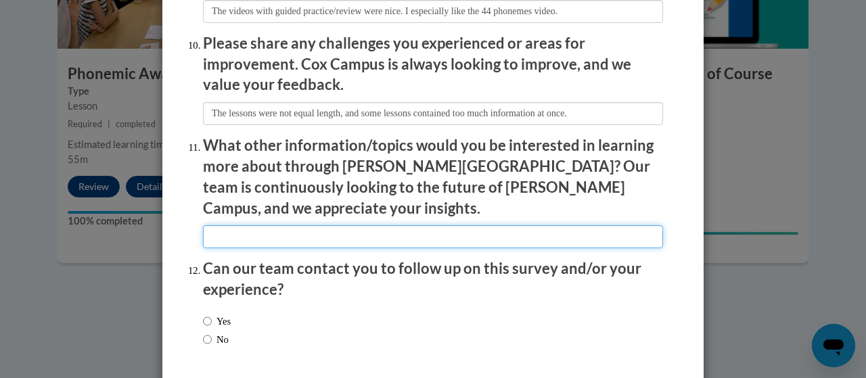
click at [272, 225] on input "textbox" at bounding box center [433, 236] width 460 height 23
type input "n/a"
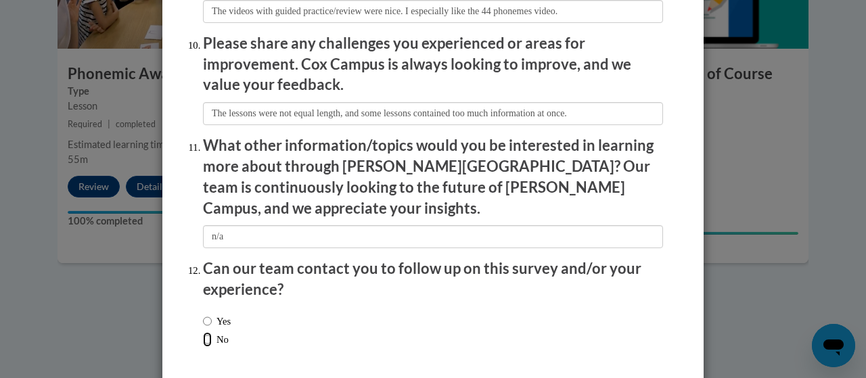
click at [205, 332] on input "No" at bounding box center [207, 339] width 9 height 15
radio input "true"
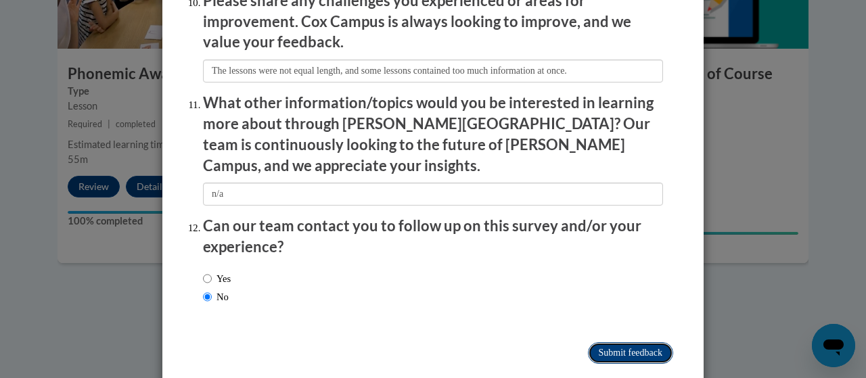
click at [486, 342] on input "Submit feedback" at bounding box center [630, 353] width 85 height 22
